Goal: Information Seeking & Learning: Learn about a topic

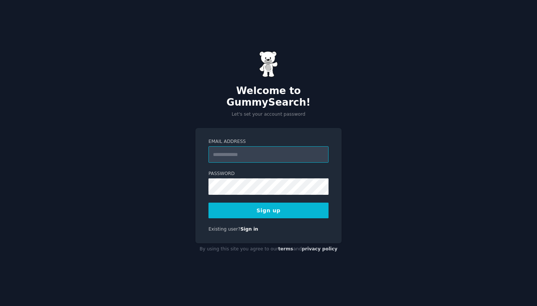
type input "**********"
click at [199, 188] on div "**********" at bounding box center [268, 185] width 146 height 115
click at [228, 205] on button "Sign up" at bounding box center [269, 211] width 120 height 16
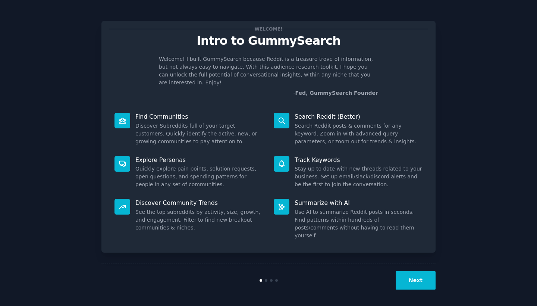
click at [413, 279] on button "Next" at bounding box center [416, 280] width 40 height 18
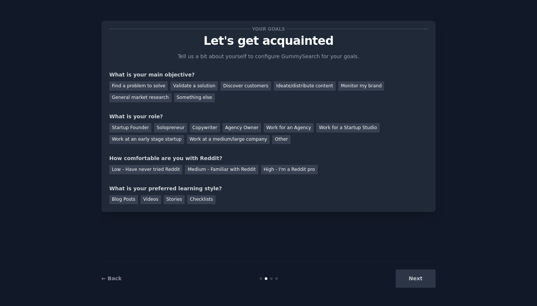
click at [413, 279] on div "Next" at bounding box center [380, 278] width 112 height 18
click at [156, 85] on div "Find a problem to solve" at bounding box center [138, 85] width 59 height 9
click at [181, 85] on div "Validate a solution" at bounding box center [193, 85] width 47 height 9
click at [272, 140] on div "Other" at bounding box center [281, 139] width 18 height 9
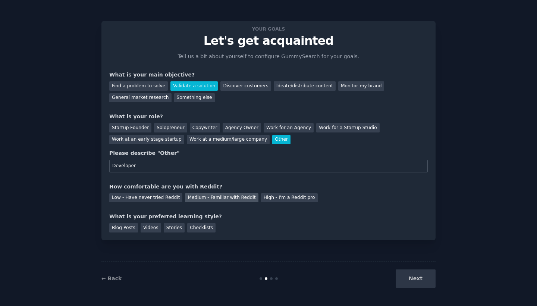
type input "Developer"
click at [226, 198] on div "Medium - Familiar with Reddit" at bounding box center [221, 197] width 73 height 9
drag, startPoint x: 147, startPoint y: 217, endPoint x: 206, endPoint y: 217, distance: 58.9
click at [206, 217] on div "What is your preferred learning style?" at bounding box center [268, 217] width 319 height 8
click at [132, 227] on div "Blog Posts" at bounding box center [123, 227] width 29 height 9
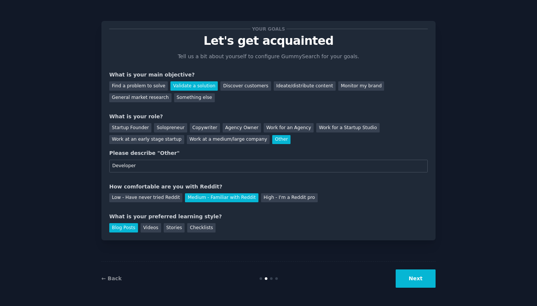
click at [421, 278] on button "Next" at bounding box center [416, 278] width 40 height 18
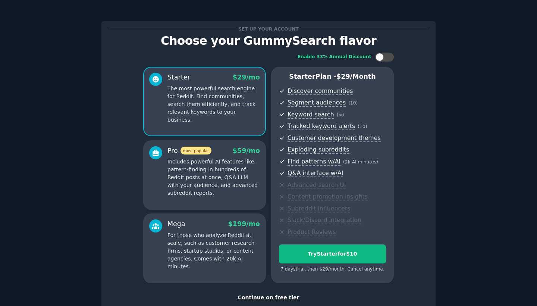
click at [276, 297] on div "Continue on free tier" at bounding box center [268, 298] width 319 height 8
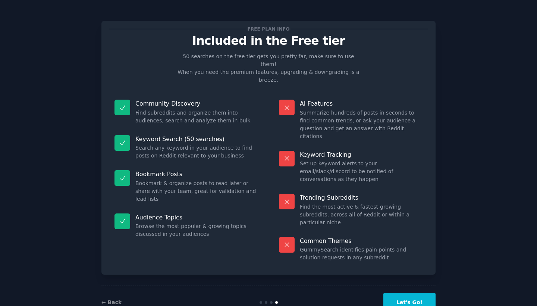
click at [407, 293] on button "Let's Go!" at bounding box center [409, 302] width 52 height 18
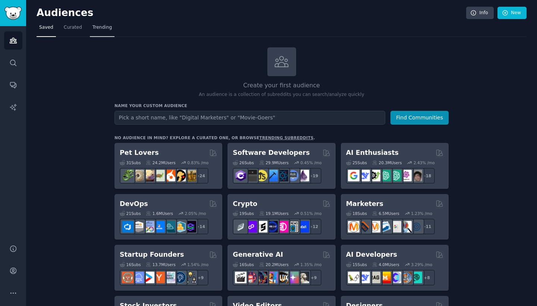
click at [98, 30] on span "Trending" at bounding box center [102, 27] width 19 height 7
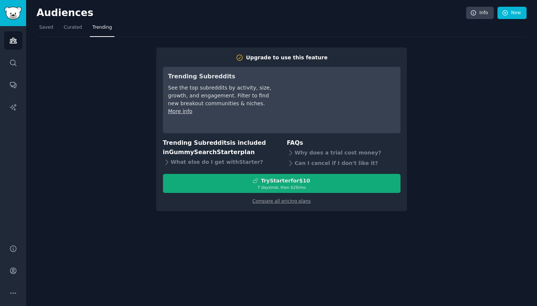
click at [258, 185] on div "7 days trial, then $ 29 /mo" at bounding box center [281, 187] width 237 height 5
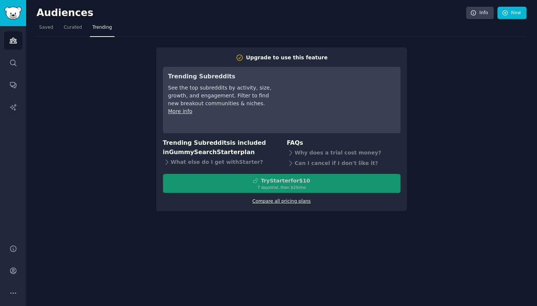
click at [269, 201] on link "Compare all pricing plans" at bounding box center [282, 200] width 58 height 5
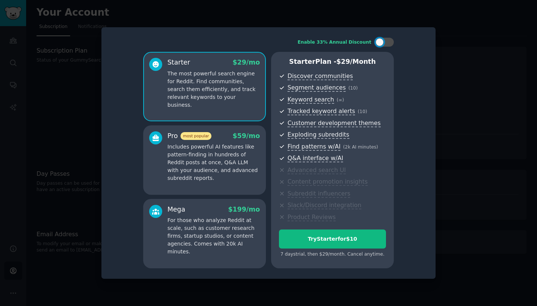
click at [73, 201] on div at bounding box center [268, 153] width 537 height 306
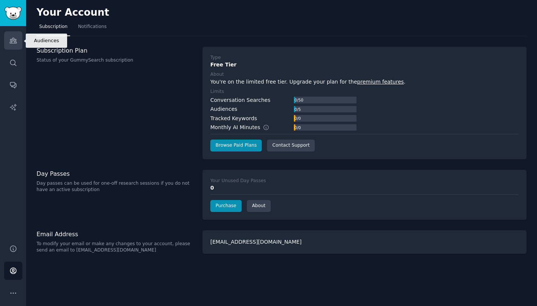
click at [16, 41] on icon "Sidebar" at bounding box center [13, 41] width 8 height 8
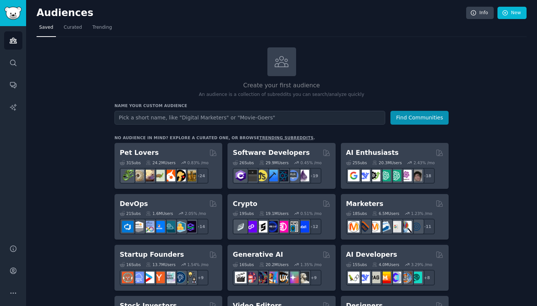
click at [19, 14] on img "Sidebar" at bounding box center [12, 13] width 17 height 13
click at [73, 30] on span "Curated" at bounding box center [73, 27] width 18 height 7
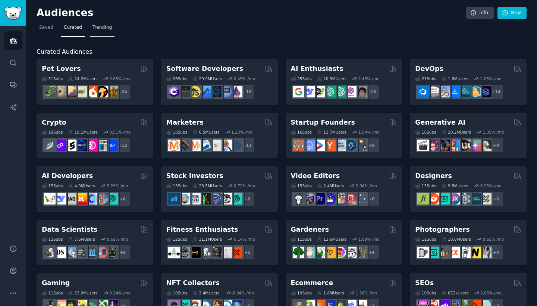
click at [97, 26] on span "Trending" at bounding box center [102, 27] width 19 height 7
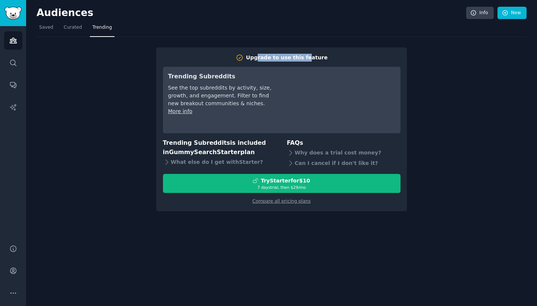
drag, startPoint x: 262, startPoint y: 57, endPoint x: 336, endPoint y: 57, distance: 74.6
click at [335, 57] on h2 "Upgrade to use this feature" at bounding box center [282, 58] width 238 height 8
click at [265, 201] on link "Compare all pricing plans" at bounding box center [282, 200] width 58 height 5
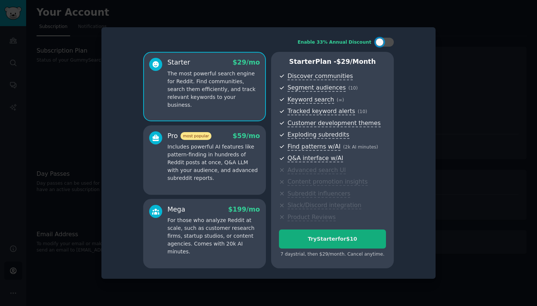
click at [297, 234] on button "Try Starter for $10" at bounding box center [332, 238] width 107 height 19
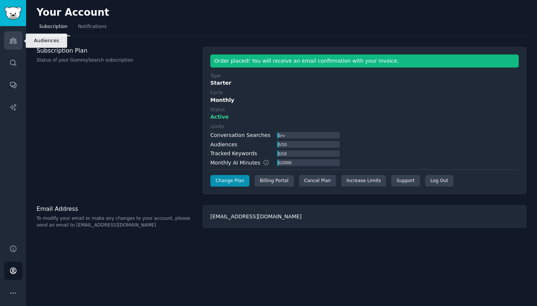
click at [15, 37] on icon "Sidebar" at bounding box center [13, 41] width 8 height 8
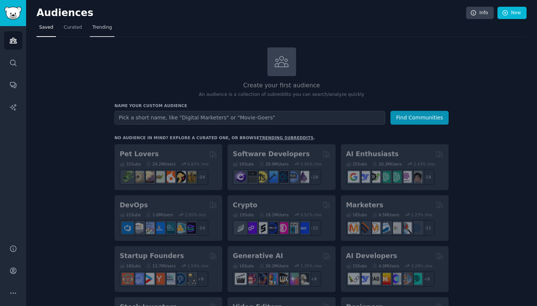
click at [102, 25] on span "Trending" at bounding box center [102, 27] width 19 height 7
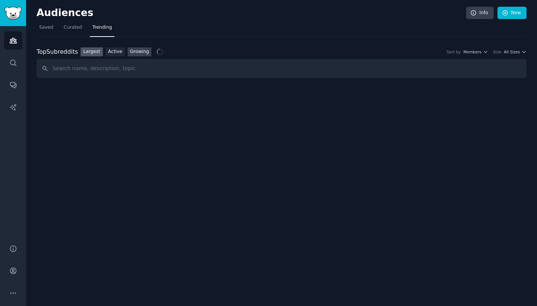
click at [133, 51] on link "Growing" at bounding box center [140, 51] width 24 height 9
click at [475, 51] on span "Yearly" at bounding box center [476, 51] width 12 height 5
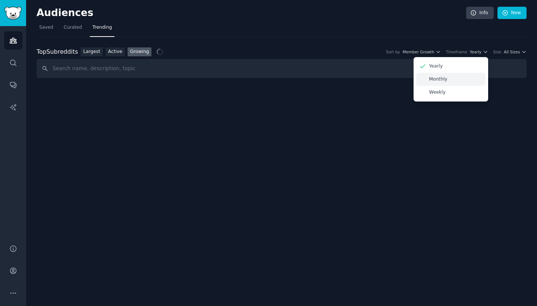
click at [432, 79] on p "Monthly" at bounding box center [438, 79] width 18 height 7
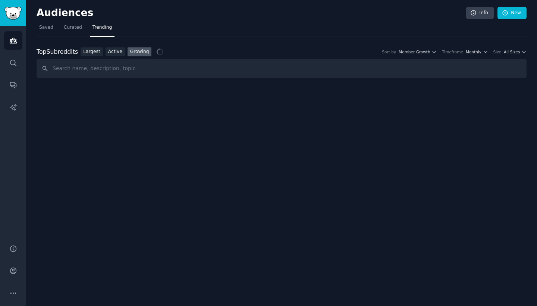
click at [425, 54] on div "Top Subreddits Top Subreddits Largest Active Growing Sort by Member Growth Time…" at bounding box center [282, 51] width 490 height 9
click at [425, 51] on span "Member Growth" at bounding box center [415, 51] width 32 height 5
click at [304, 43] on div "Top Subreddits Top Subreddits Largest Active Growing Sort by Member Growth Memb…" at bounding box center [282, 57] width 490 height 41
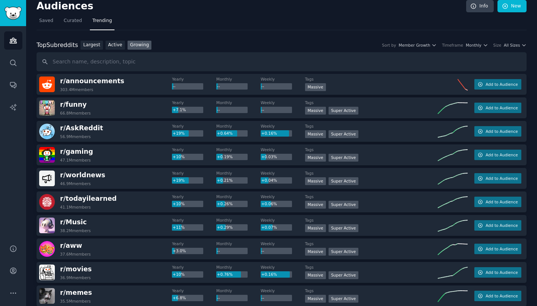
scroll to position [10, 0]
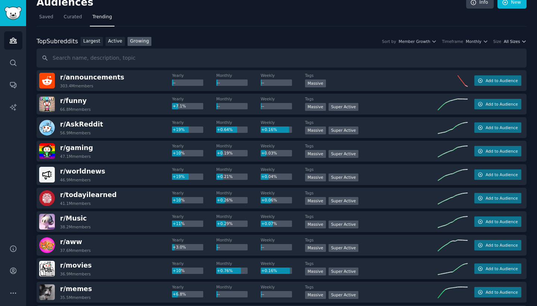
click at [511, 39] on span "All Sizes" at bounding box center [512, 41] width 16 height 5
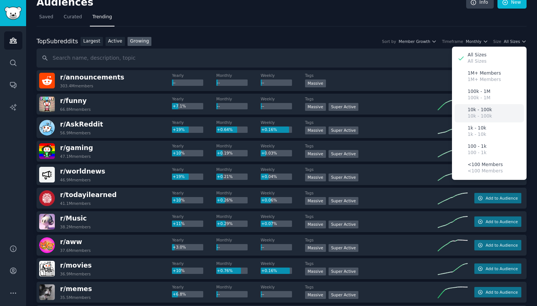
click at [477, 111] on p "10k - 100k" at bounding box center [480, 110] width 24 height 7
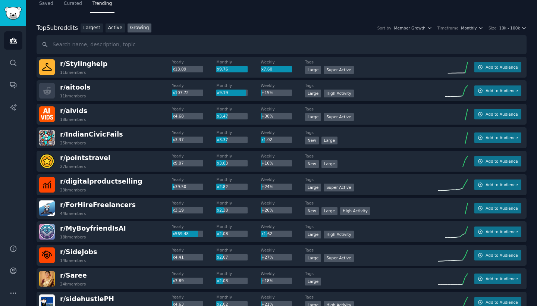
scroll to position [30, 0]
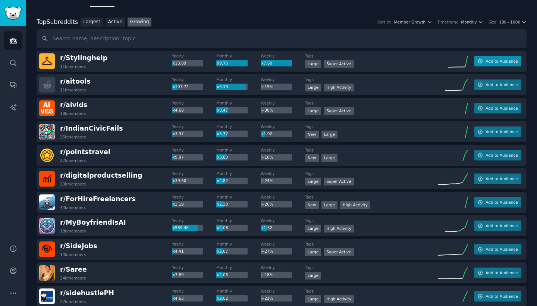
click at [481, 62] on icon "button" at bounding box center [481, 61] width 4 height 4
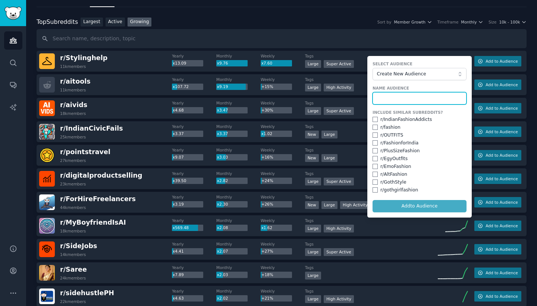
click at [395, 95] on input "text" at bounding box center [420, 98] width 94 height 13
type input "Estilo/Moda"
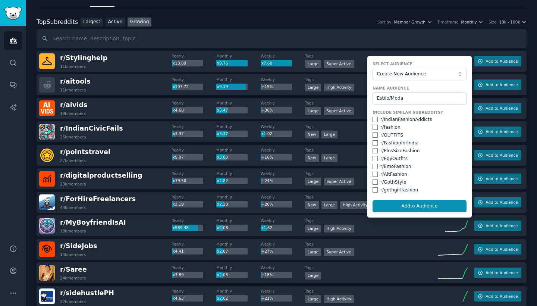
click at [373, 135] on input "checkbox" at bounding box center [375, 134] width 5 height 5
checkbox input "true"
click at [374, 157] on input "checkbox" at bounding box center [375, 158] width 5 height 5
checkbox input "true"
click at [374, 172] on input "checkbox" at bounding box center [375, 174] width 5 height 5
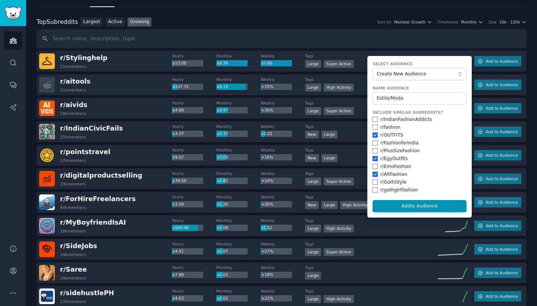
checkbox input "true"
click at [375, 188] on input "checkbox" at bounding box center [375, 189] width 5 height 5
checkbox input "true"
click at [376, 180] on input "checkbox" at bounding box center [375, 181] width 5 height 5
checkbox input "true"
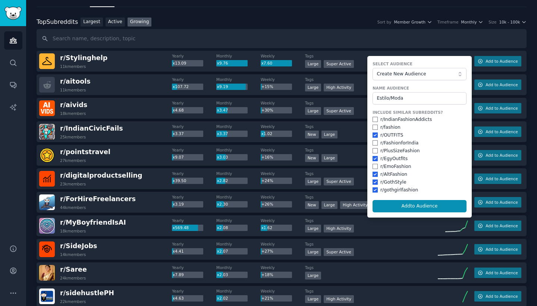
click at [375, 188] on input "checkbox" at bounding box center [375, 189] width 5 height 5
checkbox input "false"
click at [375, 179] on input "checkbox" at bounding box center [375, 181] width 5 height 5
checkbox input "false"
click at [375, 126] on input "checkbox" at bounding box center [375, 127] width 5 height 5
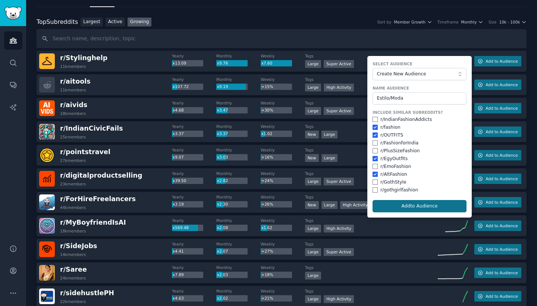
click at [388, 202] on button "Add to Audience" at bounding box center [420, 206] width 94 height 13
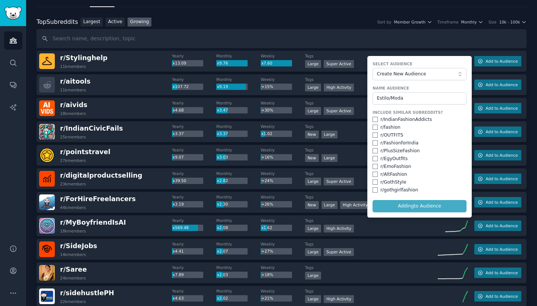
checkbox input "false"
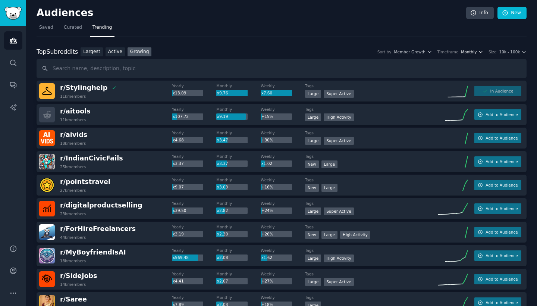
scroll to position [0, 0]
click at [471, 51] on span "Monthly" at bounding box center [469, 51] width 16 height 5
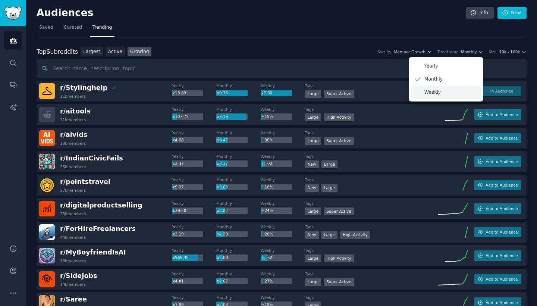
click at [438, 93] on p "Weekly" at bounding box center [433, 92] width 16 height 7
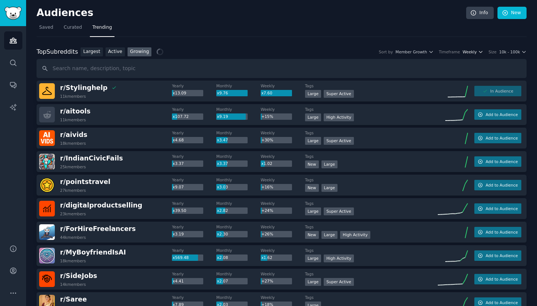
click at [469, 53] on span "Weekly" at bounding box center [470, 51] width 14 height 5
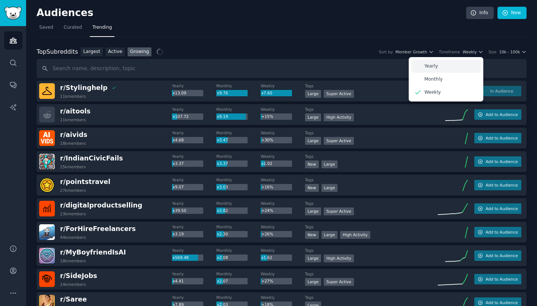
click at [437, 68] on p "Yearly" at bounding box center [432, 66] width 14 height 7
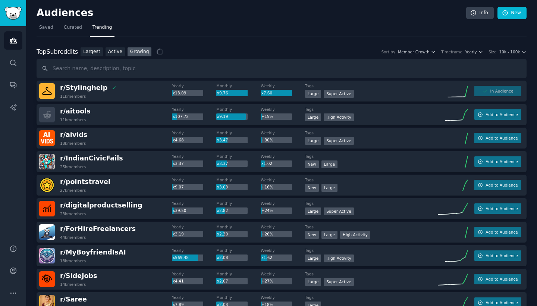
click at [423, 54] on div "Top Subreddits Top Subreddits Largest Active Growing Sort by Member Growth Time…" at bounding box center [282, 51] width 490 height 9
click at [423, 51] on span "Member Growth" at bounding box center [414, 51] width 32 height 5
click at [468, 52] on span "Yearly" at bounding box center [471, 51] width 12 height 5
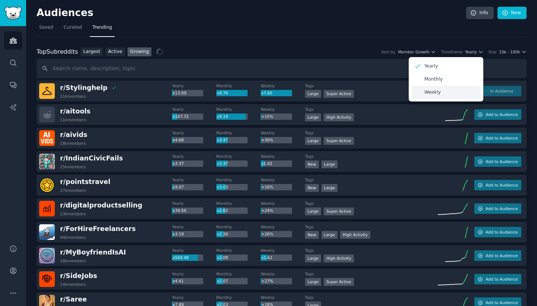
click at [425, 91] on p "Weekly" at bounding box center [433, 92] width 16 height 7
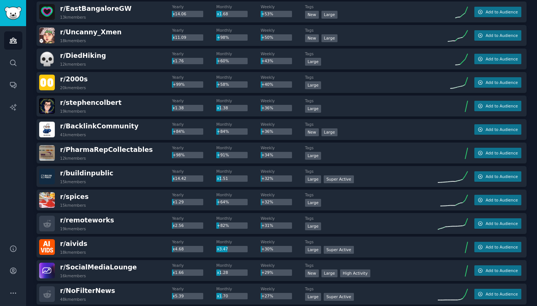
scroll to position [173, 0]
click at [7, 47] on link "Audiences" at bounding box center [13, 40] width 18 height 18
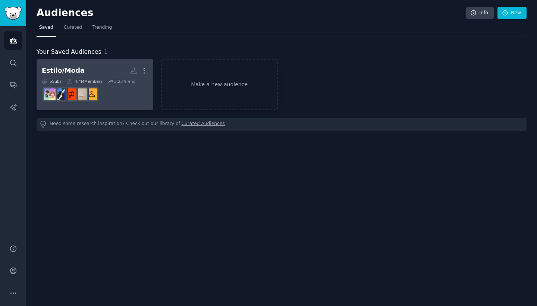
click at [95, 68] on h2 "Estilo/Moda More" at bounding box center [95, 70] width 106 height 13
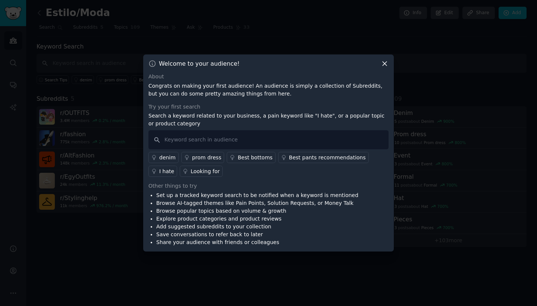
click at [384, 64] on icon at bounding box center [385, 64] width 8 height 8
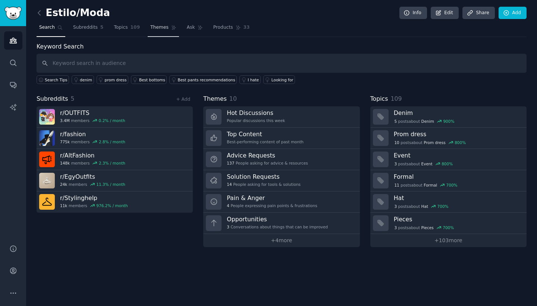
click at [158, 31] on link "Themes" at bounding box center [163, 29] width 31 height 15
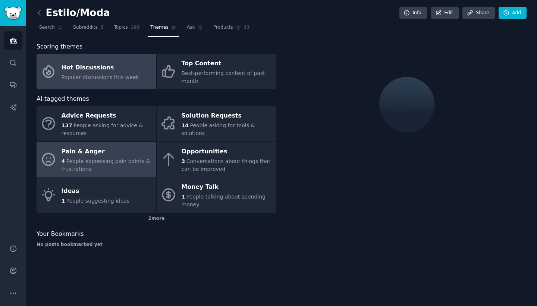
click at [115, 162] on span "People expressing pain points & frustrations" at bounding box center [106, 165] width 89 height 14
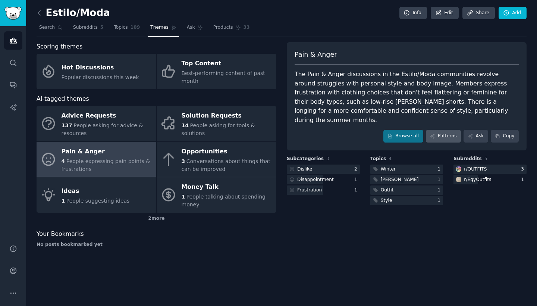
click at [438, 130] on link "Patterns" at bounding box center [443, 136] width 35 height 13
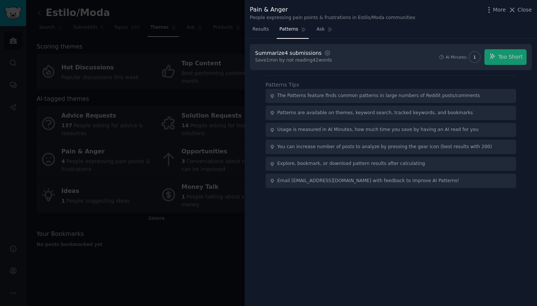
click at [505, 60] on div "AI Minutes: 1 Too Short" at bounding box center [483, 57] width 88 height 16
click at [506, 54] on div "AI Minutes: 1 Too Short" at bounding box center [483, 57] width 88 height 16
click at [403, 60] on div "Summarize 4 submissions Settings Save 1 min by not reading 42 words AI Minutes:…" at bounding box center [391, 57] width 272 height 16
click at [501, 56] on div "AI Minutes: 1 Too Short" at bounding box center [483, 57] width 88 height 16
click at [335, 62] on div "Summarize 4 submissions Settings Save 1 min by not reading 42 words AI Minutes:…" at bounding box center [391, 57] width 272 height 16
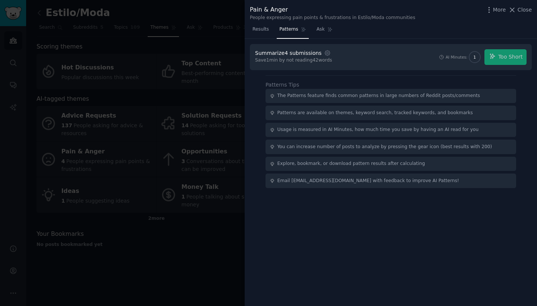
click at [441, 46] on div "Summarize 4 submissions Settings Save 1 min by not reading 42 words AI Minutes:…" at bounding box center [391, 57] width 282 height 26
click at [515, 10] on icon at bounding box center [512, 10] width 8 height 8
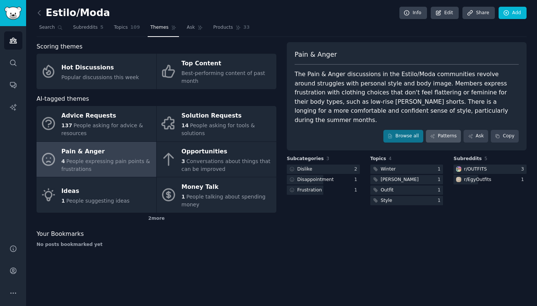
click at [442, 130] on link "Patterns" at bounding box center [443, 136] width 35 height 13
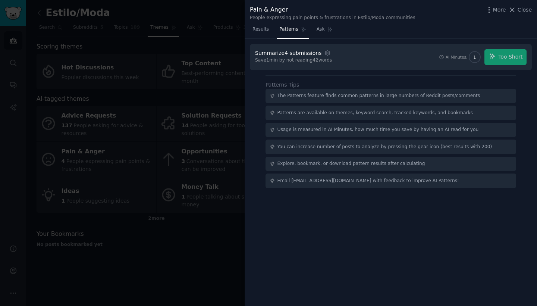
click at [519, 57] on div "AI Minutes: 1 Too Short" at bounding box center [483, 57] width 88 height 16
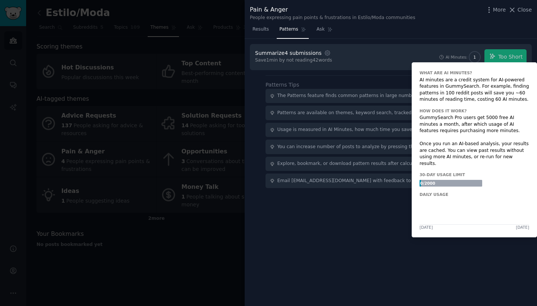
click at [477, 56] on span "1" at bounding box center [475, 56] width 10 height 5
click at [476, 56] on span "1" at bounding box center [475, 56] width 3 height 5
click at [449, 56] on div "AI Minutes:" at bounding box center [457, 56] width 22 height 5
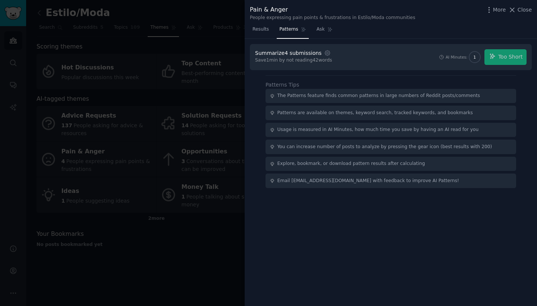
click at [271, 57] on div "Save 1 min by not reading 42 words" at bounding box center [293, 60] width 77 height 7
click at [266, 31] on span "Results" at bounding box center [261, 29] width 16 height 7
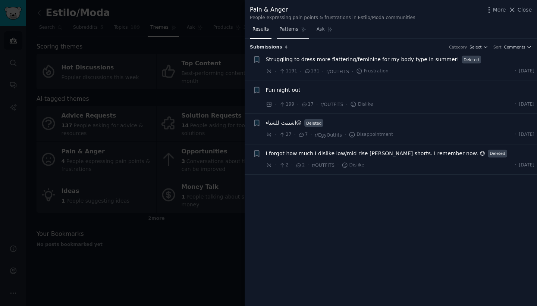
click at [288, 29] on span "Patterns" at bounding box center [288, 29] width 19 height 7
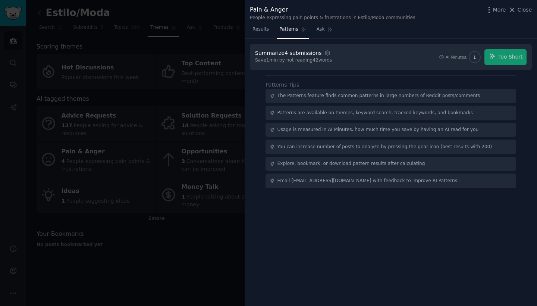
click at [508, 55] on div "AI Minutes: 1 Too Short" at bounding box center [483, 57] width 88 height 16
click at [516, 10] on icon at bounding box center [512, 10] width 8 height 8
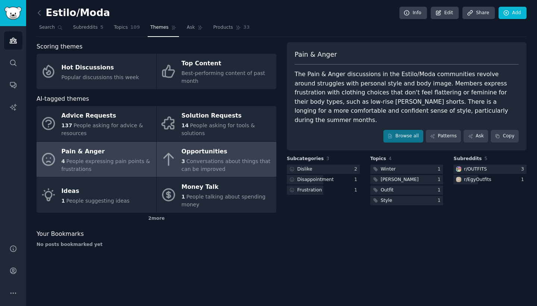
click at [210, 149] on div "Opportunities" at bounding box center [227, 151] width 91 height 12
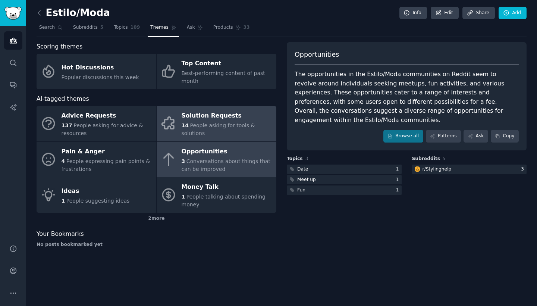
click at [204, 130] on span "People asking for tools & solutions" at bounding box center [218, 129] width 73 height 14
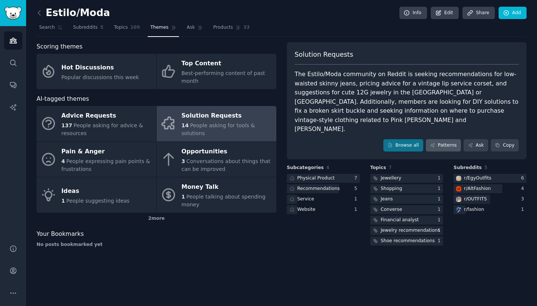
click at [440, 139] on link "Patterns" at bounding box center [443, 145] width 35 height 13
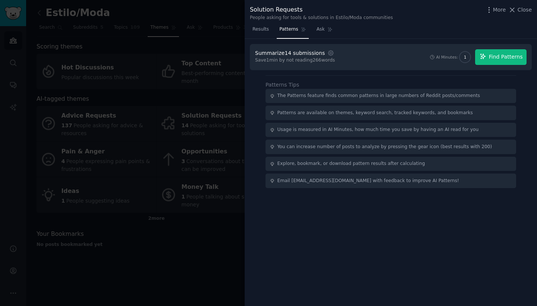
click at [518, 59] on span "Find Patterns" at bounding box center [506, 57] width 34 height 8
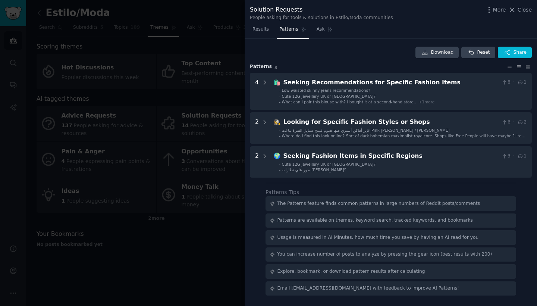
click at [218, 93] on div at bounding box center [268, 153] width 537 height 306
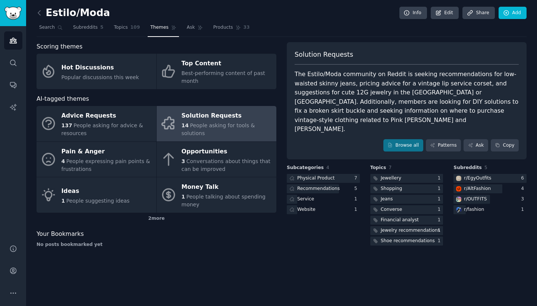
click at [12, 7] on img "Sidebar" at bounding box center [12, 13] width 17 height 13
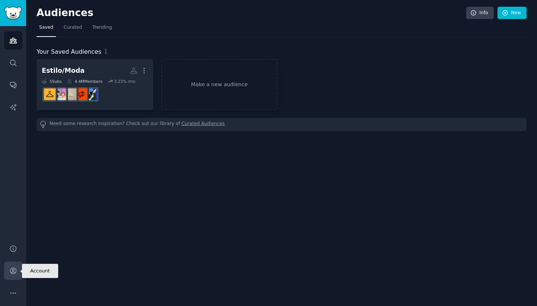
click at [7, 266] on link "Account" at bounding box center [13, 270] width 18 height 18
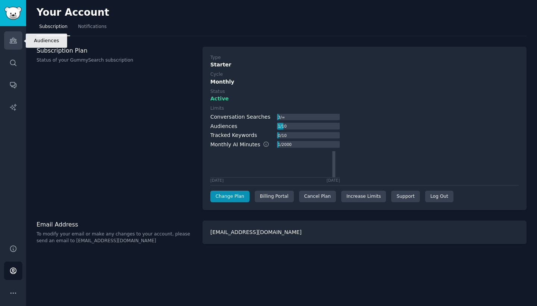
click at [7, 43] on link "Audiences" at bounding box center [13, 40] width 18 height 18
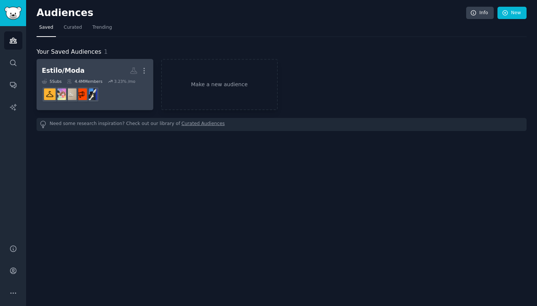
click at [101, 71] on h2 "Estilo/Moda More" at bounding box center [95, 70] width 106 height 13
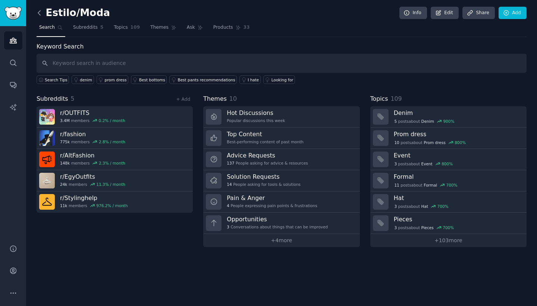
click at [39, 12] on icon at bounding box center [39, 12] width 2 height 4
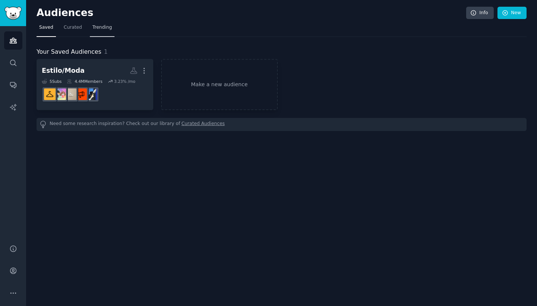
click at [103, 29] on span "Trending" at bounding box center [102, 27] width 19 height 7
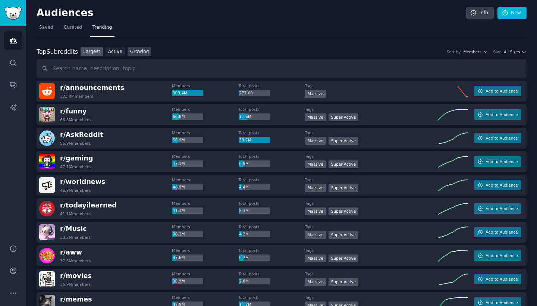
click at [137, 51] on link "Growing" at bounding box center [140, 51] width 24 height 9
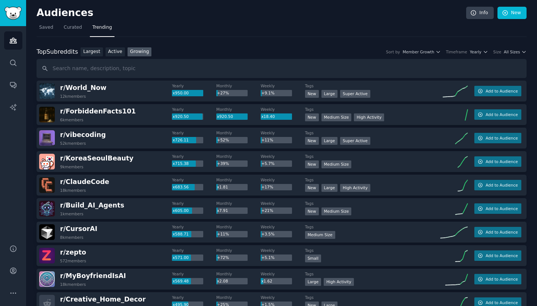
click at [420, 48] on div "Top Subreddits Top Subreddits Largest Active Growing Sort by Member Growth Time…" at bounding box center [282, 51] width 490 height 9
click at [476, 53] on span "Yearly" at bounding box center [476, 51] width 12 height 5
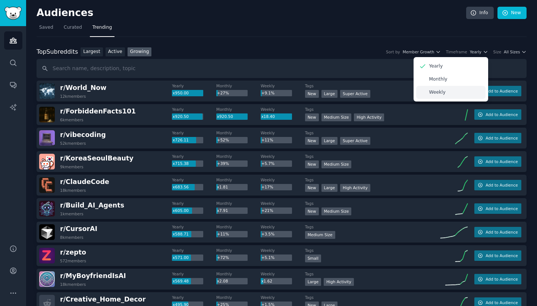
click at [449, 92] on div "Weekly" at bounding box center [450, 92] width 69 height 13
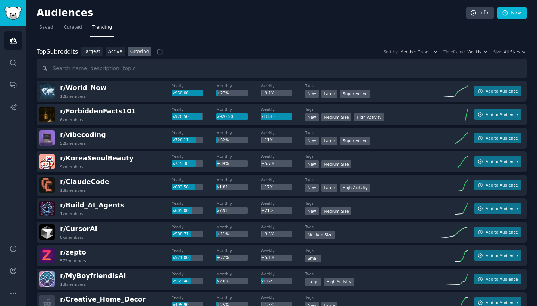
click at [511, 54] on div "Top Subreddits Top Subreddits Largest Active Growing Sort by Member Growth Time…" at bounding box center [282, 51] width 490 height 9
click at [512, 53] on span "All Sizes" at bounding box center [512, 51] width 16 height 5
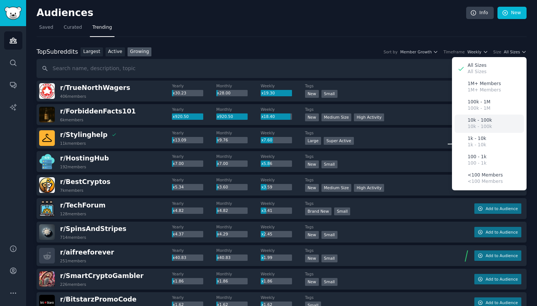
click at [481, 124] on p "10k - 100k" at bounding box center [480, 126] width 24 height 7
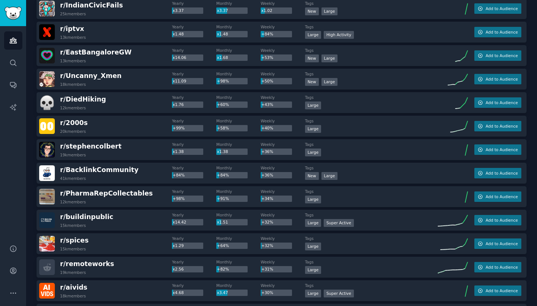
scroll to position [142, 0]
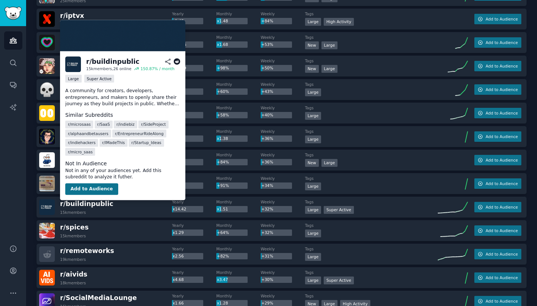
click at [90, 185] on button "Add to Audience" at bounding box center [91, 189] width 53 height 12
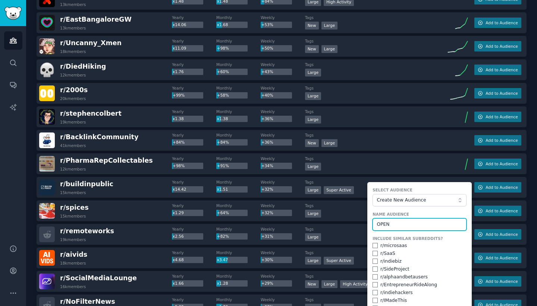
scroll to position [163, 0]
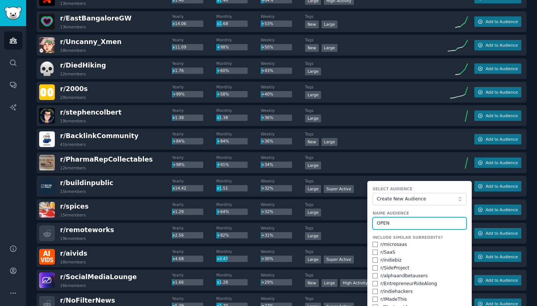
type input "OPEN"
click at [374, 245] on input "checkbox" at bounding box center [375, 244] width 5 height 5
checkbox input "true"
click at [375, 252] on input "checkbox" at bounding box center [375, 252] width 5 height 5
checkbox input "true"
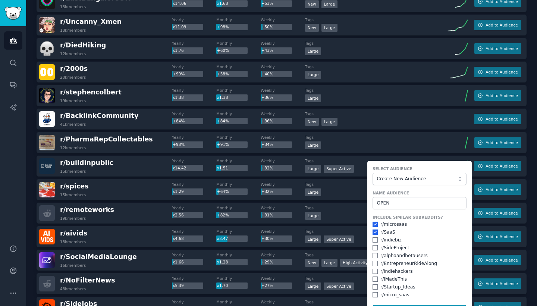
scroll to position [184, 0]
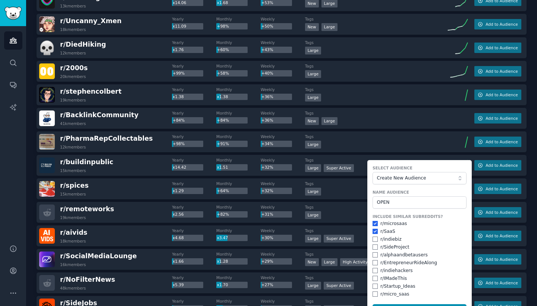
click at [373, 246] on input "checkbox" at bounding box center [375, 246] width 5 height 5
checkbox input "true"
click at [374, 268] on input "checkbox" at bounding box center [375, 270] width 5 height 5
checkbox input "true"
click at [373, 276] on input "checkbox" at bounding box center [375, 278] width 5 height 5
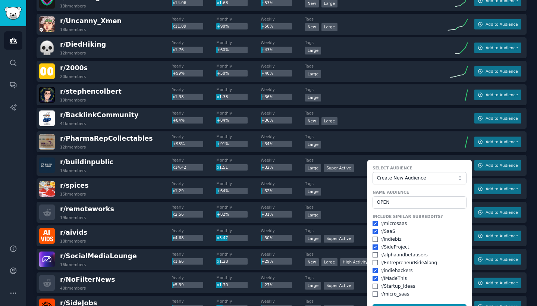
checkbox input "true"
click at [370, 287] on form "Select Audience Create New Audience Name Audience OPEN Include Similar Subreddi…" at bounding box center [419, 241] width 104 height 162
click at [373, 285] on input "checkbox" at bounding box center [375, 286] width 5 height 5
checkbox input "true"
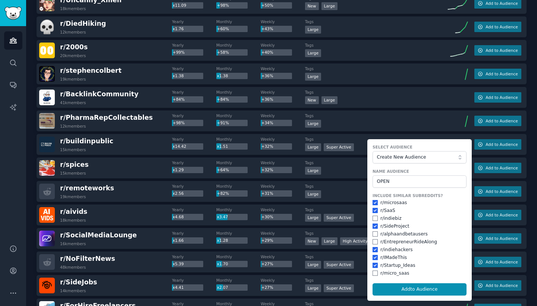
scroll to position [207, 0]
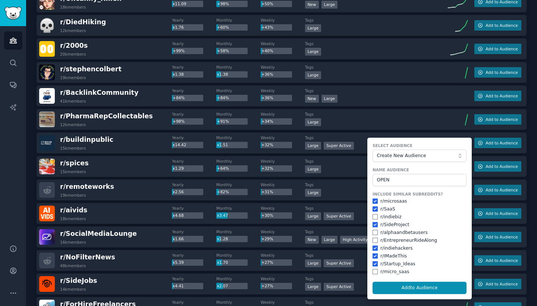
click at [394, 241] on div "r/ EntrepreneurRideAlong" at bounding box center [408, 240] width 57 height 7
click at [374, 241] on div "r/ EntrepreneurRideAlong" at bounding box center [420, 240] width 94 height 7
click at [373, 240] on input "checkbox" at bounding box center [375, 240] width 5 height 5
checkbox input "true"
click at [392, 282] on button "Add to Audience" at bounding box center [420, 288] width 94 height 13
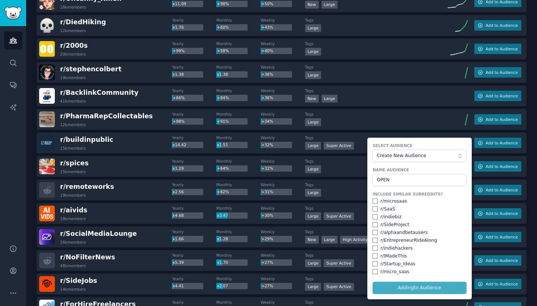
checkbox input "false"
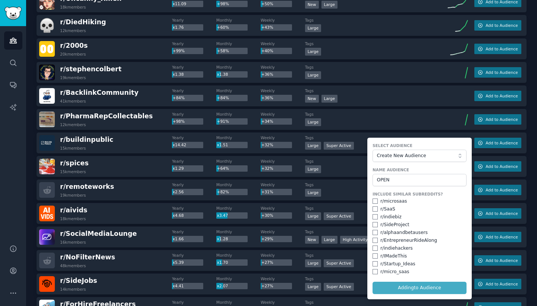
checkbox input "false"
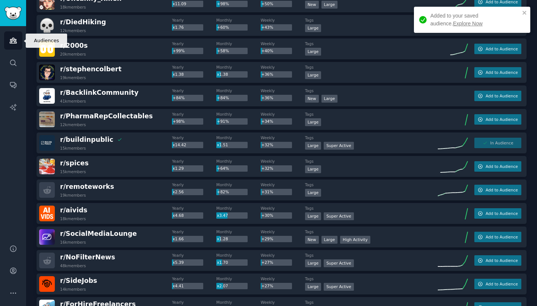
click at [14, 43] on icon "Sidebar" at bounding box center [13, 40] width 7 height 5
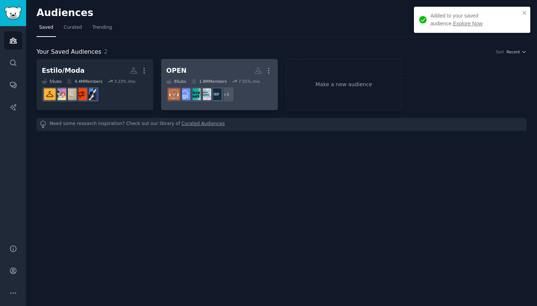
click at [186, 68] on h2 "OPEN More" at bounding box center [219, 70] width 106 height 13
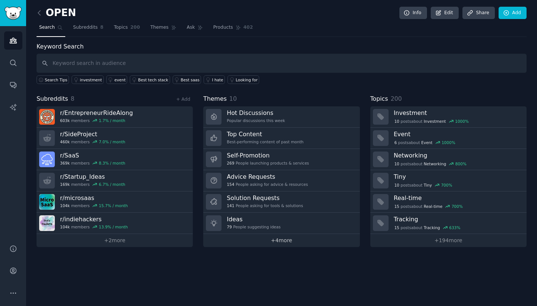
click at [274, 242] on link "+ 4 more" at bounding box center [281, 240] width 156 height 13
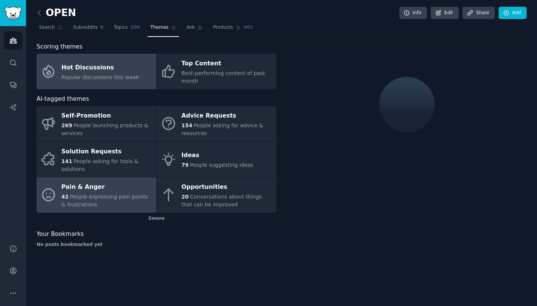
click at [112, 195] on span "People expressing pain points & frustrations" at bounding box center [105, 201] width 87 height 14
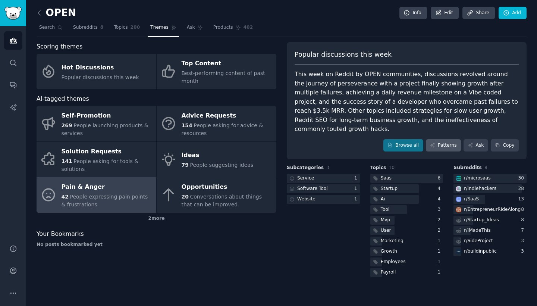
click at [447, 139] on link "Patterns" at bounding box center [443, 145] width 35 height 13
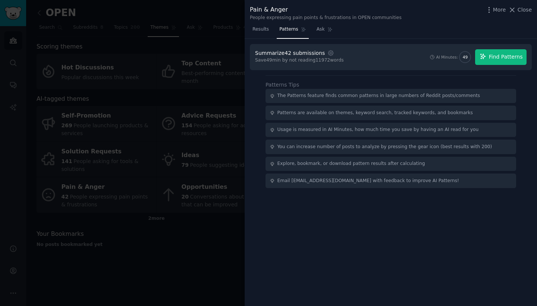
click at [501, 59] on span "Find Patterns" at bounding box center [506, 57] width 34 height 8
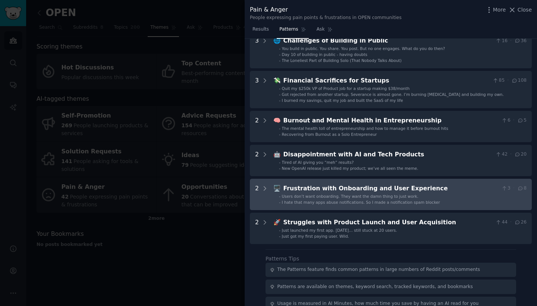
scroll to position [128, 0]
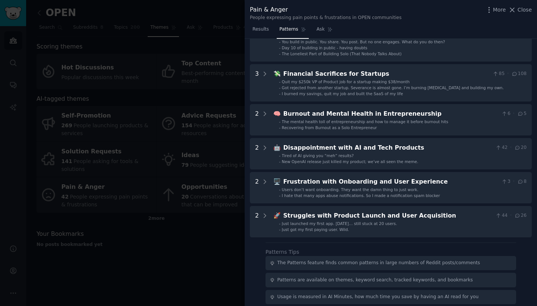
click at [176, 257] on div at bounding box center [268, 153] width 537 height 306
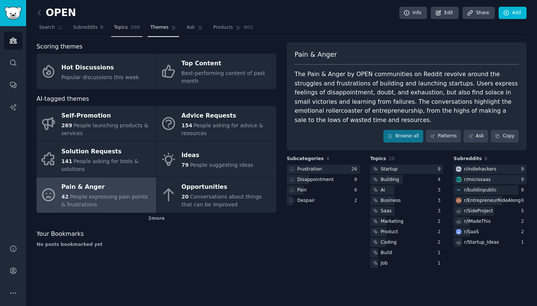
click at [123, 31] on link "Topics 200" at bounding box center [126, 29] width 31 height 15
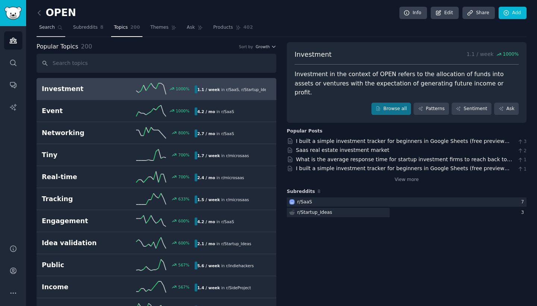
click at [62, 30] on link "Search" at bounding box center [51, 29] width 29 height 15
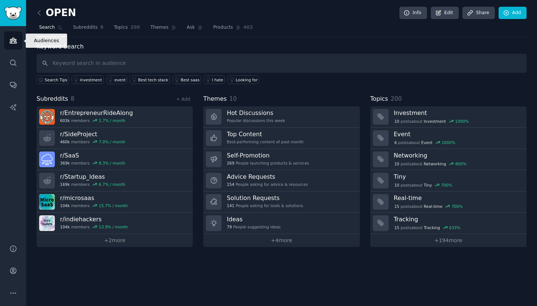
click at [12, 36] on link "Audiences" at bounding box center [13, 40] width 18 height 18
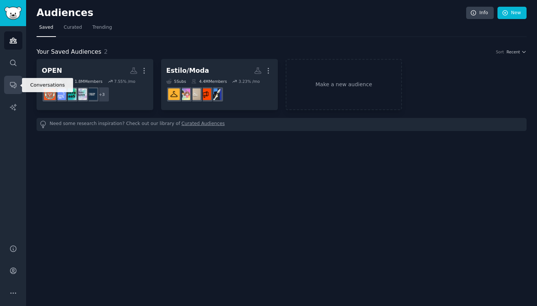
click at [7, 85] on link "Conversations" at bounding box center [13, 85] width 18 height 18
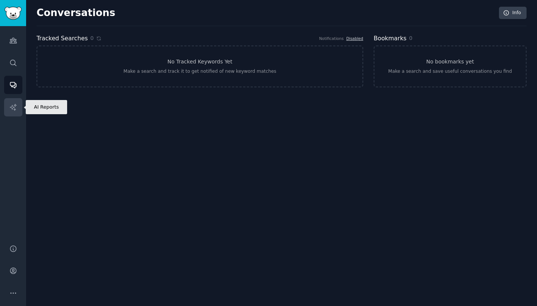
click at [15, 103] on icon "Sidebar" at bounding box center [13, 107] width 8 height 8
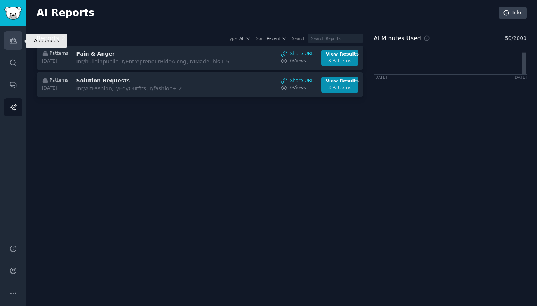
click at [15, 46] on link "Audiences" at bounding box center [13, 40] width 18 height 18
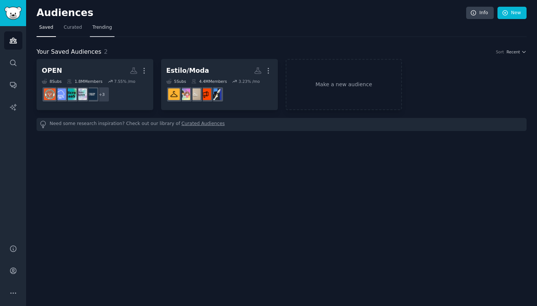
click at [100, 30] on link "Trending" at bounding box center [102, 29] width 25 height 15
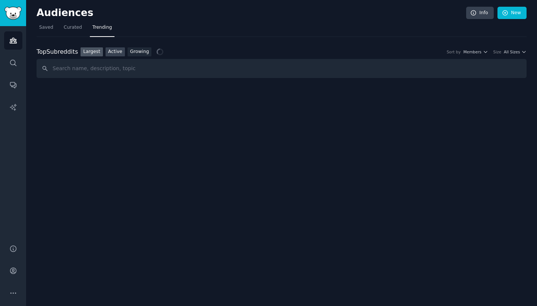
click at [120, 53] on link "Active" at bounding box center [115, 51] width 19 height 9
click at [138, 53] on link "Growing" at bounding box center [140, 51] width 24 height 9
click at [512, 54] on span "All Sizes" at bounding box center [512, 51] width 16 height 5
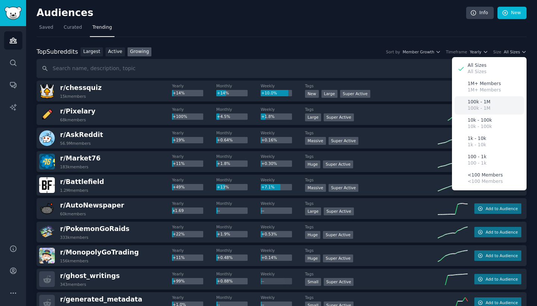
click at [468, 107] on p "100k - 1M" at bounding box center [479, 108] width 23 height 7
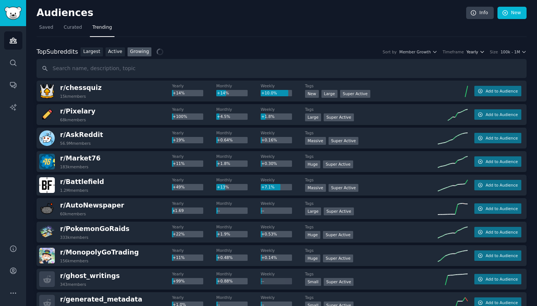
click at [473, 51] on span "Yearly" at bounding box center [473, 51] width 12 height 5
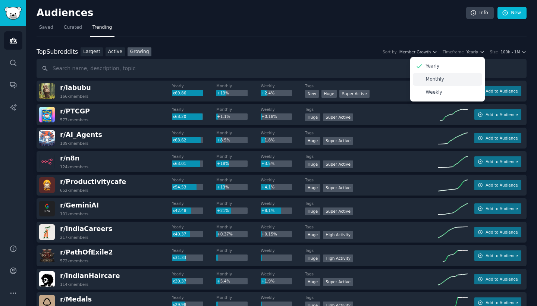
click at [440, 80] on p "Monthly" at bounding box center [435, 79] width 18 height 7
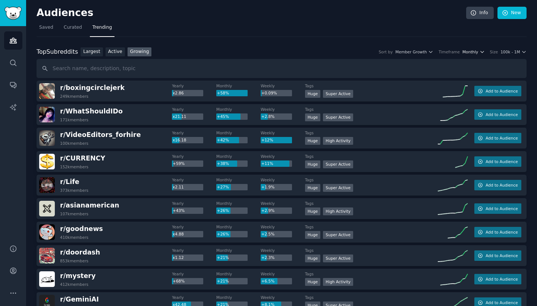
click at [472, 50] on span "Monthly" at bounding box center [471, 51] width 16 height 5
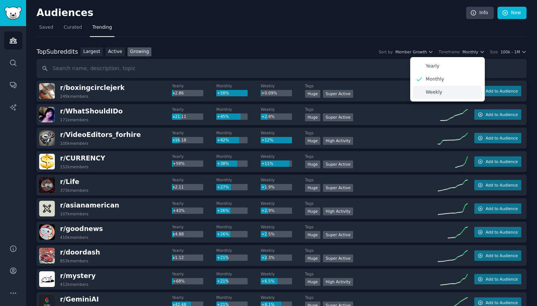
click at [439, 89] on p "Weekly" at bounding box center [434, 92] width 16 height 7
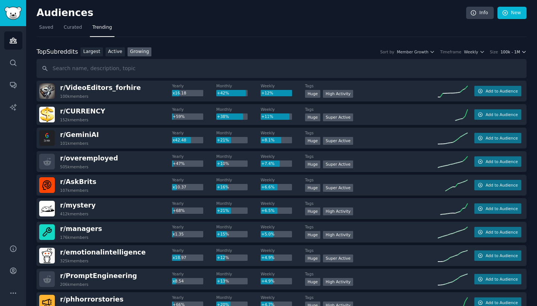
click at [510, 49] on span "100k - 1M" at bounding box center [510, 51] width 19 height 5
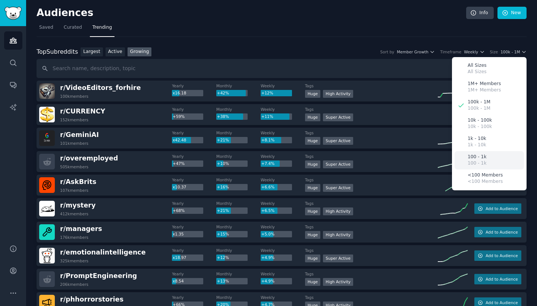
click at [471, 160] on p "100 - 1k" at bounding box center [477, 163] width 19 height 7
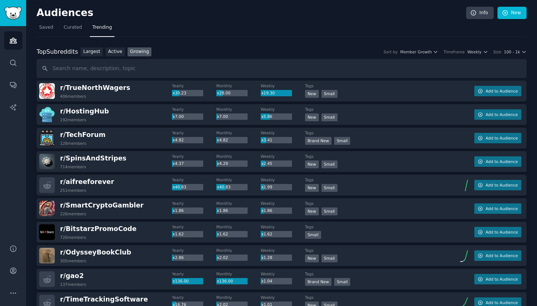
click at [509, 51] on span "100 - 1k" at bounding box center [512, 51] width 16 height 5
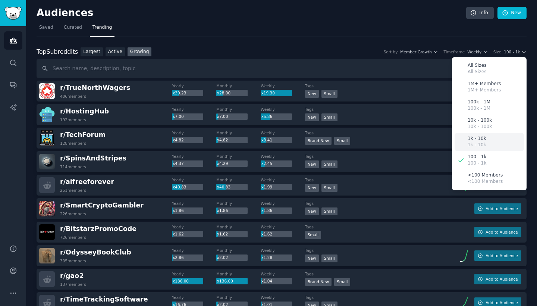
click at [466, 138] on div "1k - 10k 1k - 10k" at bounding box center [489, 142] width 69 height 18
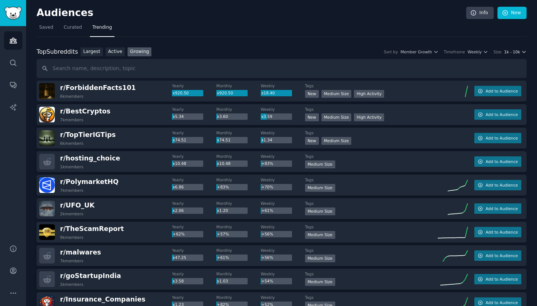
click at [510, 52] on span "1k - 10k" at bounding box center [512, 51] width 16 height 5
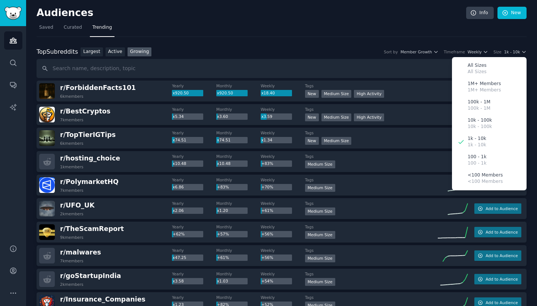
click at [297, 51] on div "Top Subreddits Top Subreddits Largest Active Growing Sort by Member Growth Time…" at bounding box center [282, 51] width 490 height 9
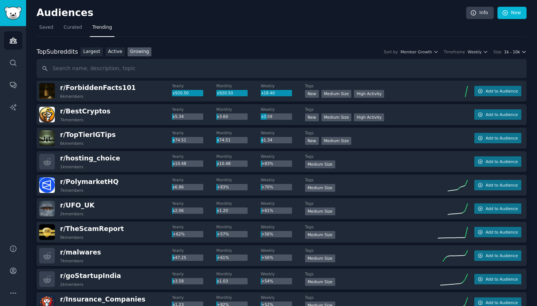
click at [508, 51] on span "1k - 10k" at bounding box center [512, 51] width 16 height 5
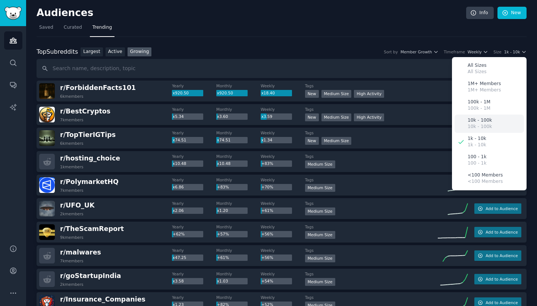
click at [472, 118] on p "10k - 100k" at bounding box center [480, 120] width 24 height 7
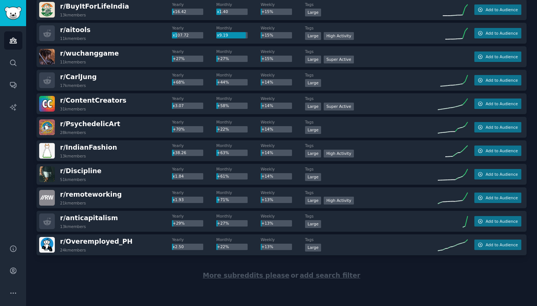
scroll to position [997, 0]
click at [236, 273] on span "More subreddits please" at bounding box center [246, 275] width 87 height 7
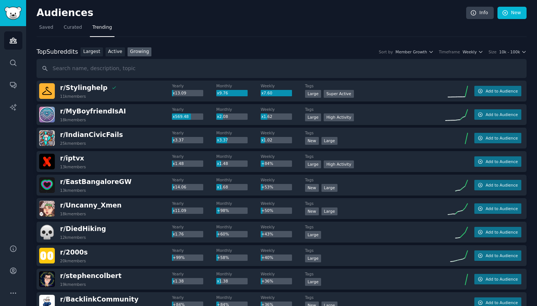
scroll to position [0, 0]
click at [470, 50] on span "Weekly" at bounding box center [470, 51] width 14 height 5
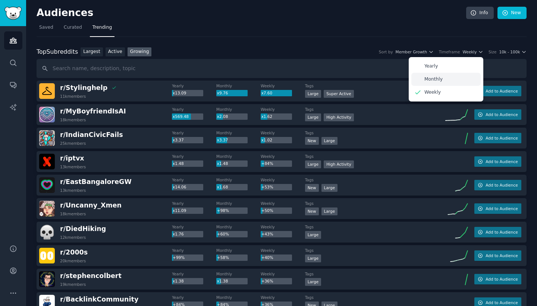
click at [434, 78] on p "Monthly" at bounding box center [434, 79] width 18 height 7
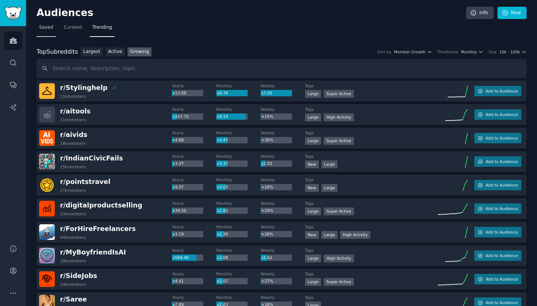
click at [45, 36] on link "Saved" at bounding box center [46, 29] width 19 height 15
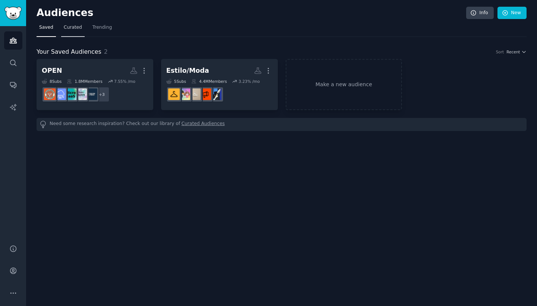
click at [73, 28] on span "Curated" at bounding box center [73, 27] width 18 height 7
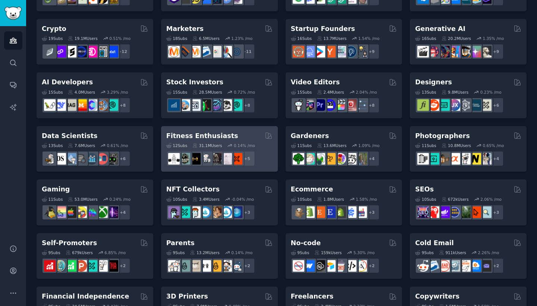
scroll to position [97, 0]
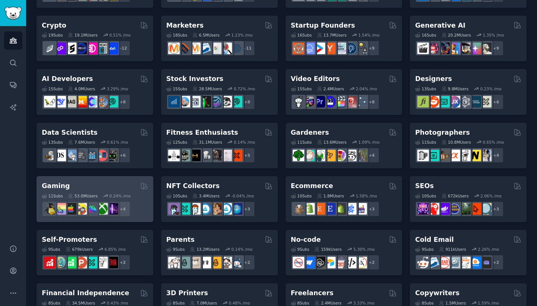
click at [131, 181] on div "Gaming Curated by GummySearch" at bounding box center [95, 185] width 106 height 9
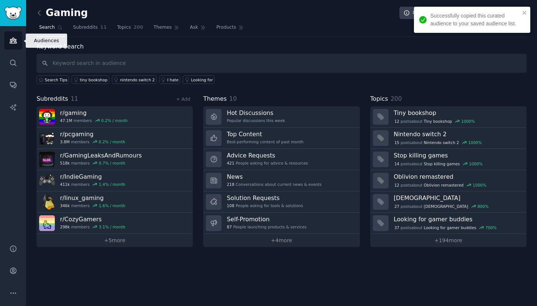
click at [10, 38] on icon "Sidebar" at bounding box center [13, 41] width 8 height 8
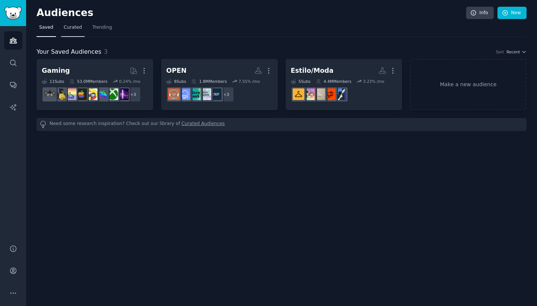
click at [72, 31] on link "Curated" at bounding box center [73, 29] width 24 height 15
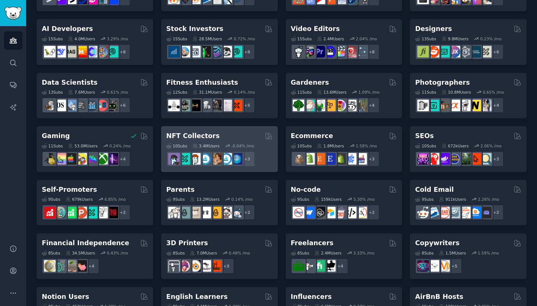
scroll to position [128, 0]
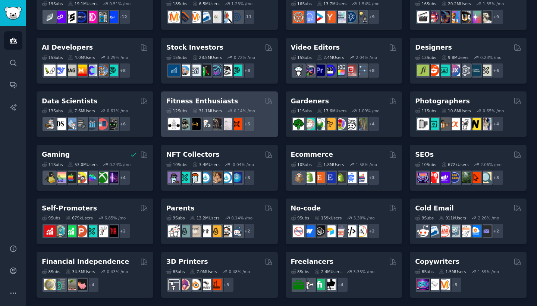
click at [239, 100] on div "Fitness Enthusiasts" at bounding box center [219, 101] width 106 height 9
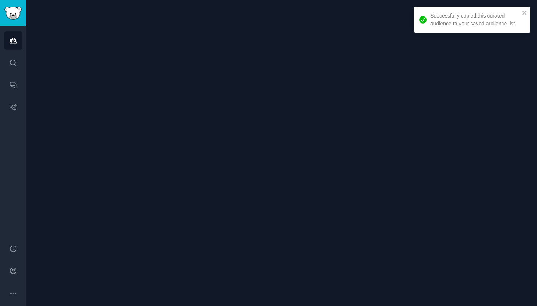
click at [12, 42] on icon "Sidebar" at bounding box center [13, 40] width 7 height 5
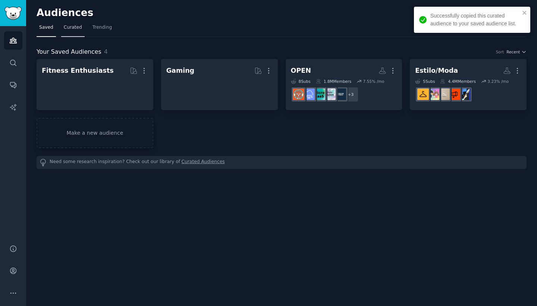
click at [74, 30] on span "Curated" at bounding box center [73, 27] width 18 height 7
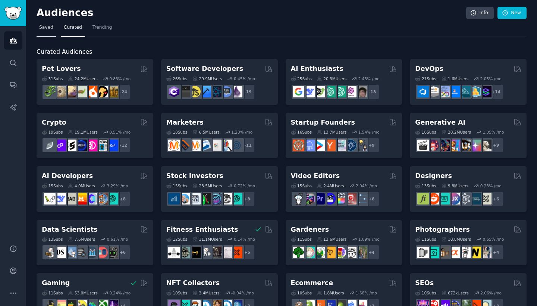
click at [49, 28] on span "Saved" at bounding box center [46, 27] width 14 height 7
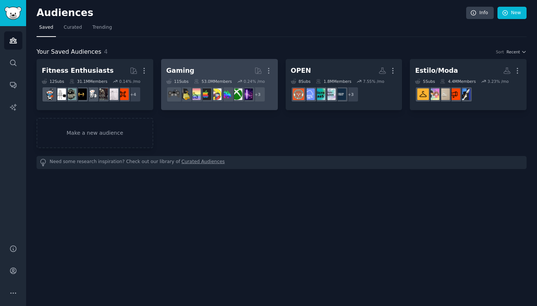
click at [217, 68] on h2 "Gaming More" at bounding box center [219, 70] width 106 height 13
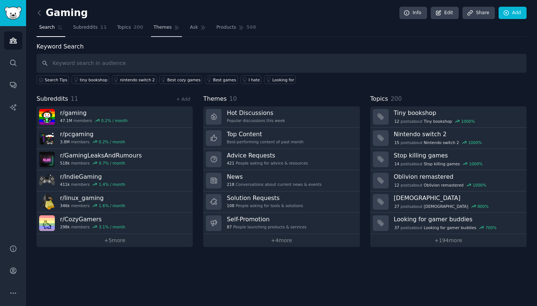
click at [171, 30] on link "Themes" at bounding box center [166, 29] width 31 height 15
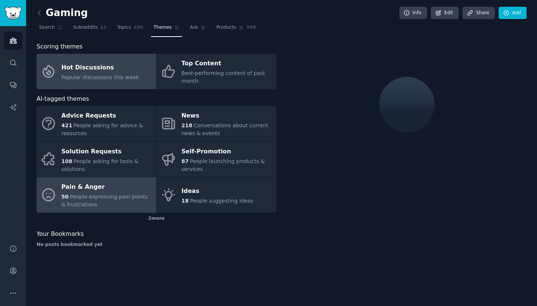
click at [116, 190] on div "Pain & Anger" at bounding box center [107, 187] width 91 height 12
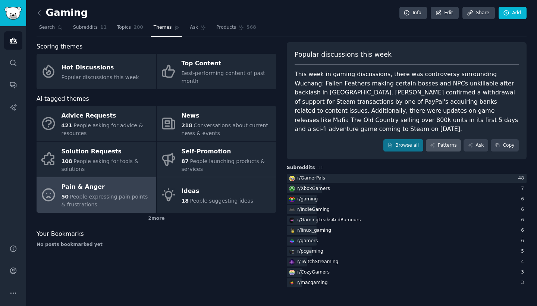
click at [445, 139] on link "Patterns" at bounding box center [443, 145] width 35 height 13
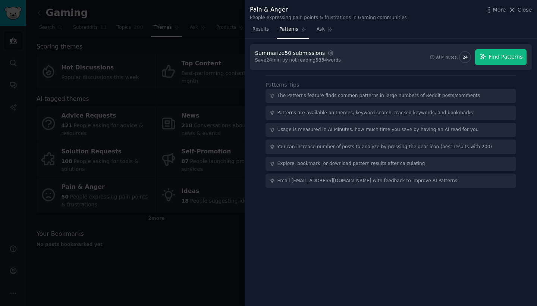
click at [510, 57] on span "Find Patterns" at bounding box center [506, 57] width 34 height 8
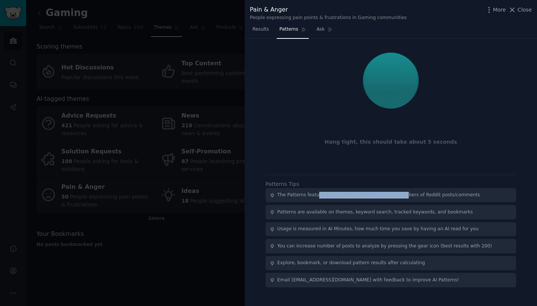
drag, startPoint x: 316, startPoint y: 194, endPoint x: 401, endPoint y: 195, distance: 85.1
click at [401, 195] on div "The Patterns feature finds common patterns in large numbers of Reddit posts/com…" at bounding box center [379, 195] width 203 height 7
drag, startPoint x: 414, startPoint y: 195, endPoint x: 472, endPoint y: 195, distance: 57.8
click at [470, 195] on div "The Patterns feature finds common patterns in large numbers of Reddit posts/com…" at bounding box center [391, 195] width 251 height 15
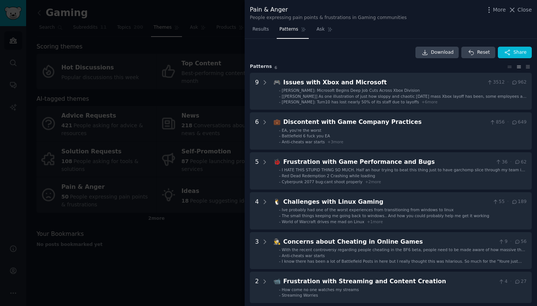
click at [158, 93] on div at bounding box center [268, 153] width 537 height 306
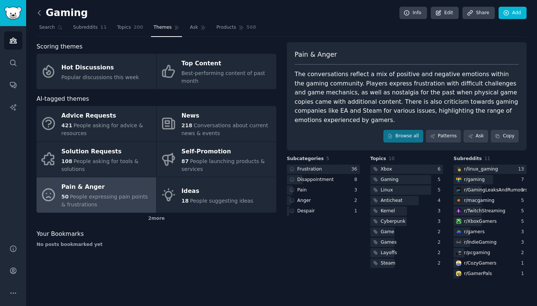
click at [39, 9] on icon at bounding box center [39, 13] width 8 height 8
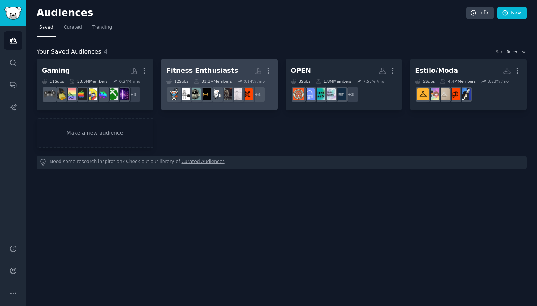
click at [184, 76] on h2 "Fitness Enthusiasts More" at bounding box center [219, 70] width 106 height 13
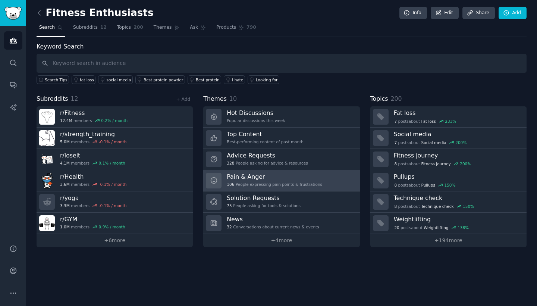
click at [250, 178] on h3 "Pain & Anger" at bounding box center [274, 177] width 95 height 8
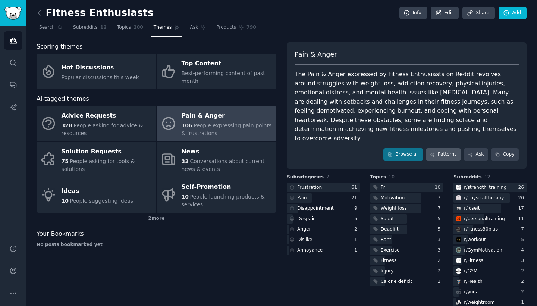
click at [445, 148] on link "Patterns" at bounding box center [443, 154] width 35 height 13
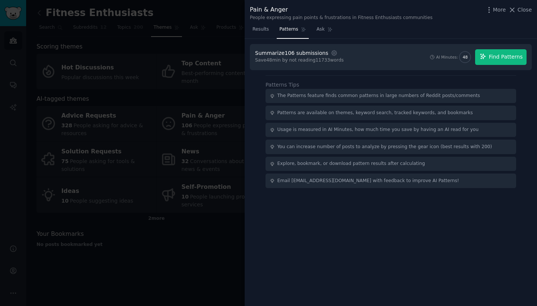
click at [520, 56] on span "Find Patterns" at bounding box center [506, 57] width 34 height 8
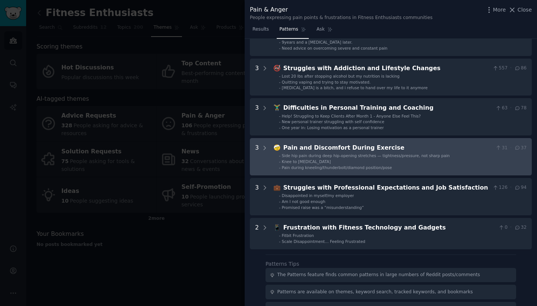
scroll to position [195, 0]
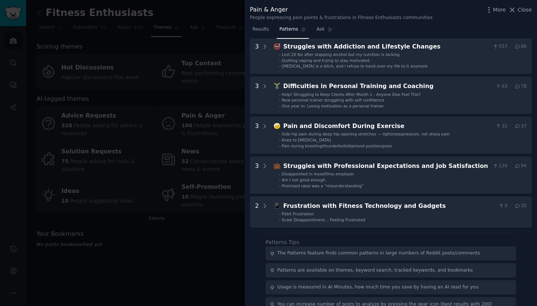
click at [184, 219] on div at bounding box center [268, 153] width 537 height 306
